Goal: Obtain resource: Obtain resource

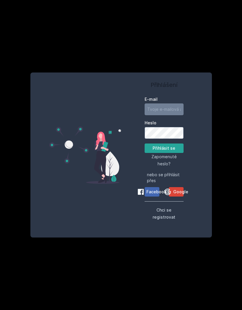
click at [178, 195] on span "Google" at bounding box center [180, 192] width 15 height 6
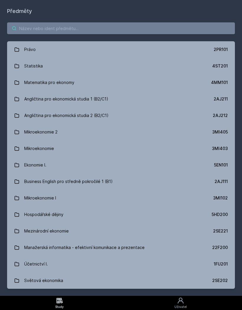
click at [136, 31] on input "search" at bounding box center [121, 28] width 228 height 12
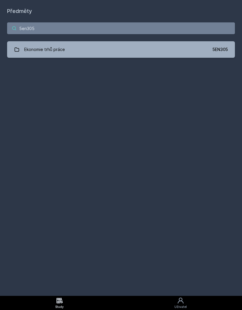
type input "5en305"
click at [132, 44] on link "Ekonomie trhů práce 5EN305" at bounding box center [121, 49] width 228 height 17
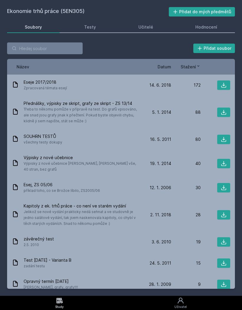
click at [189, 65] on span "Stažení" at bounding box center [188, 67] width 15 height 6
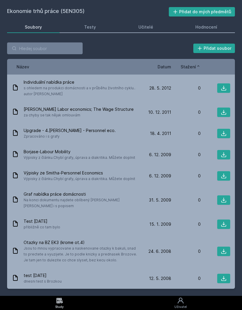
click at [183, 59] on div "Název Datum Stažení" at bounding box center [121, 67] width 228 height 16
click at [187, 68] on span "Stažení" at bounding box center [188, 67] width 15 height 6
